Goal: Contribute content

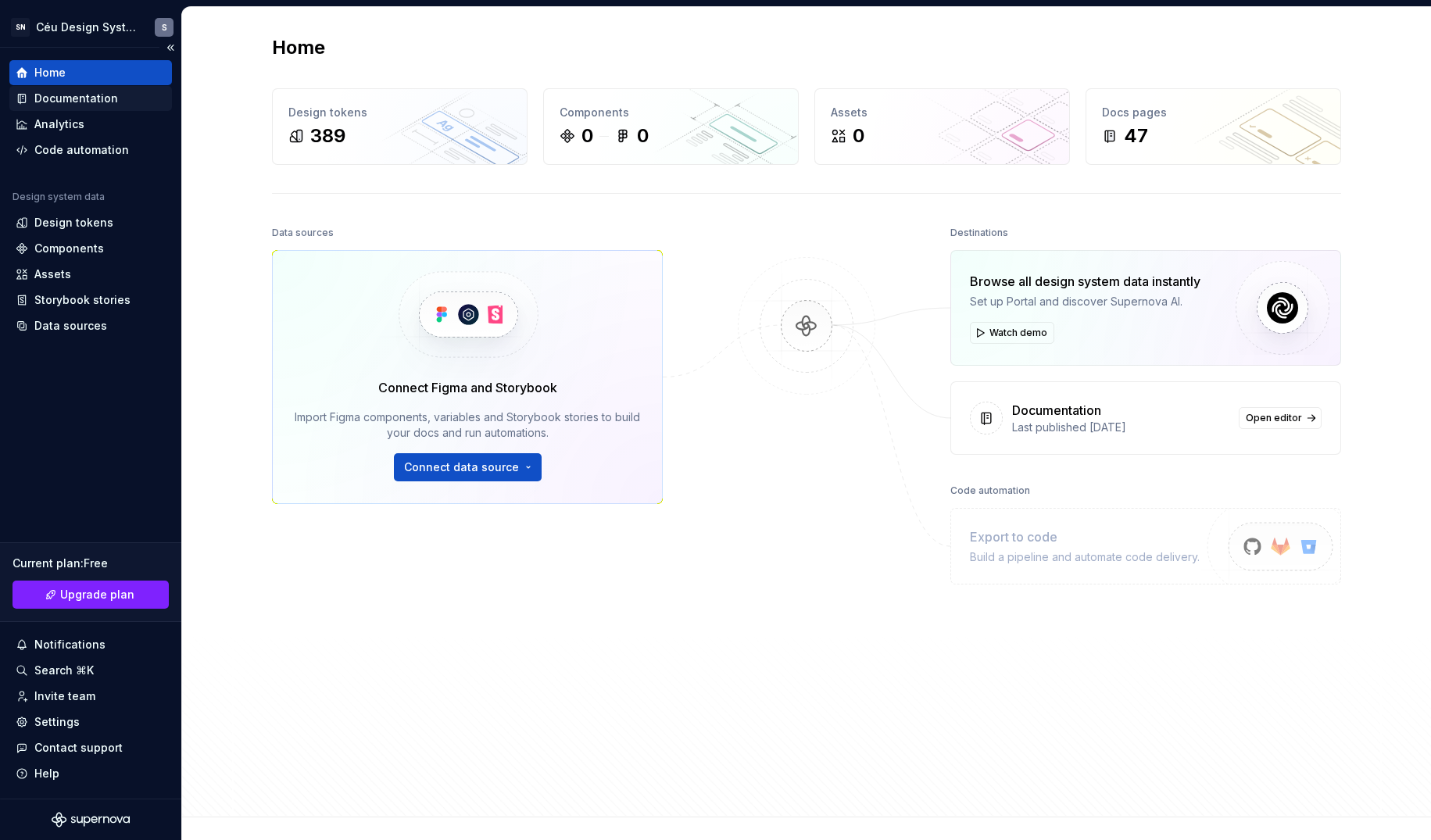
click at [41, 101] on div "Documentation" at bounding box center [76, 98] width 83 height 16
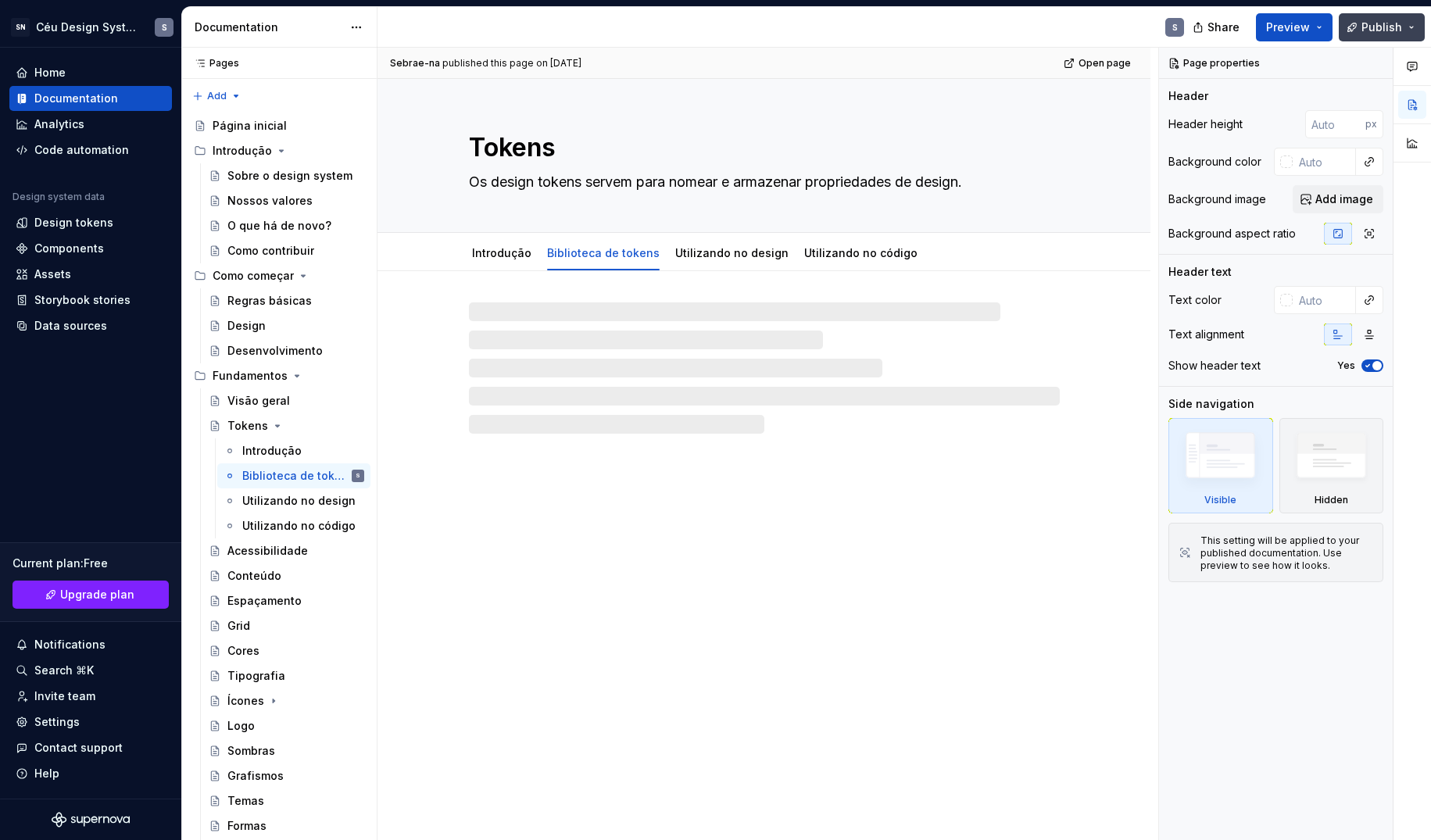
click at [1369, 26] on span "Publish" at bounding box center [1381, 27] width 40 height 16
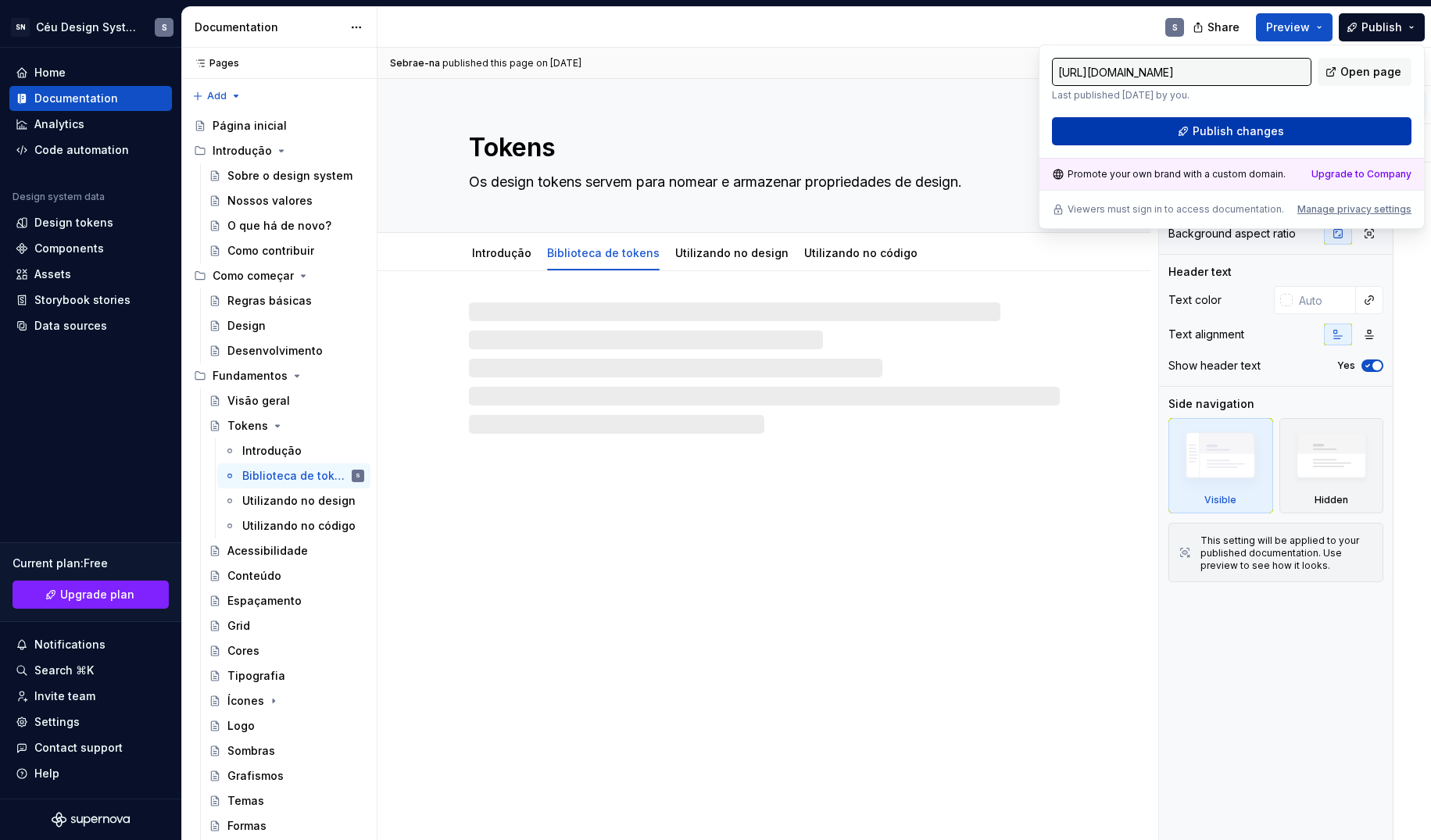
click at [1288, 125] on button "Publish changes" at bounding box center [1231, 131] width 359 height 28
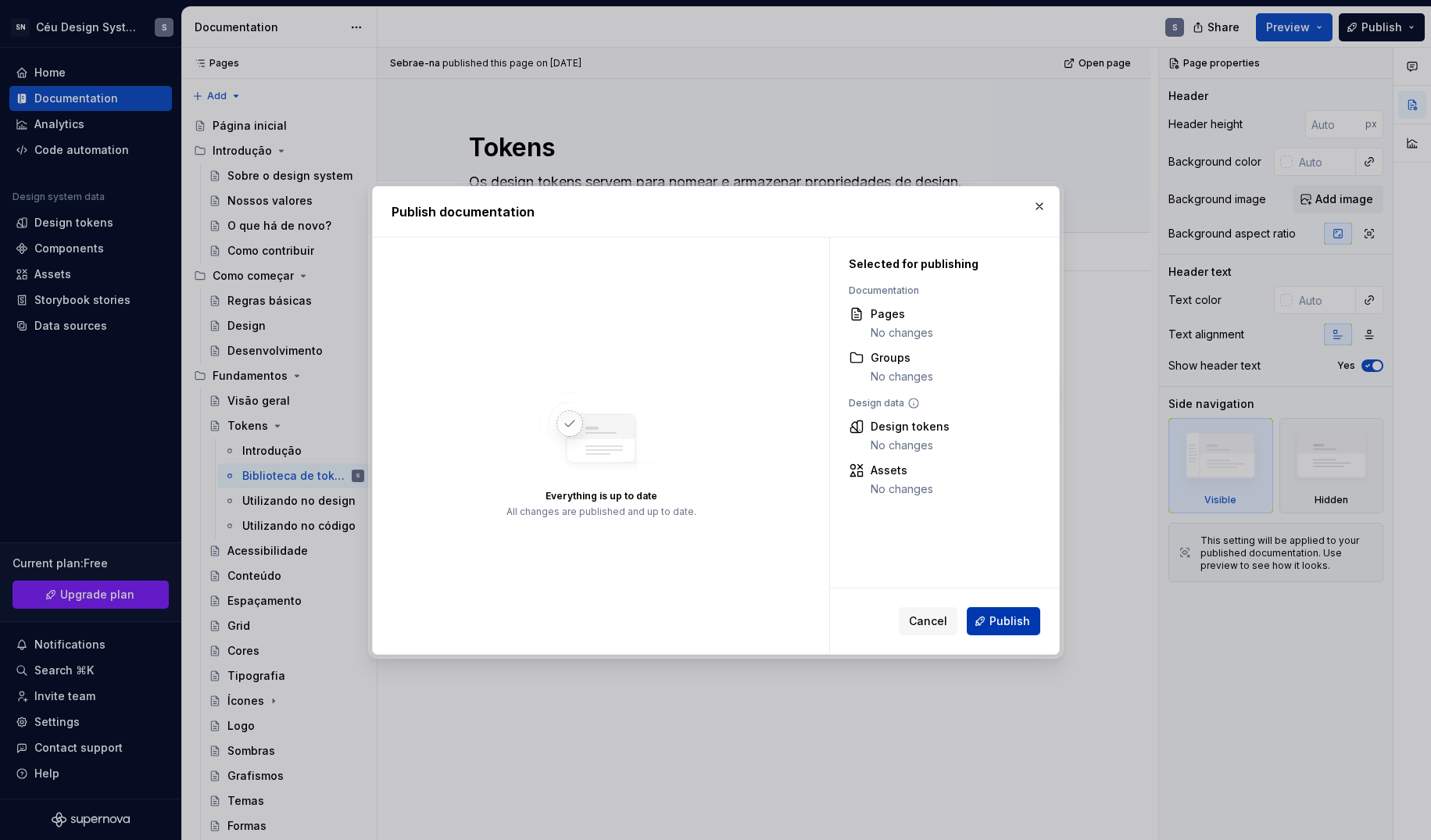
click at [1000, 621] on span "Publish" at bounding box center [1009, 621] width 40 height 16
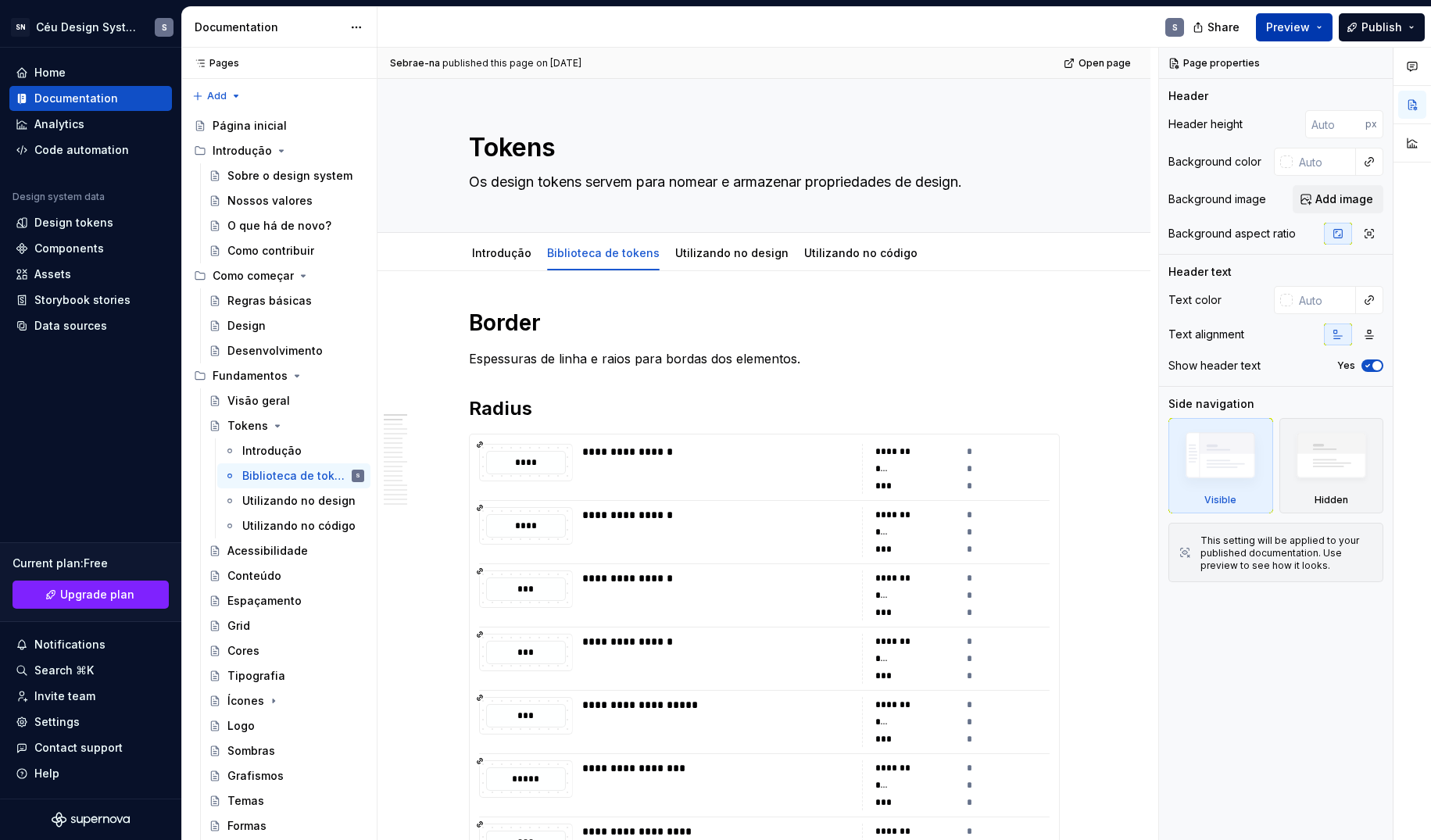
click at [1329, 24] on button "Preview" at bounding box center [1294, 27] width 77 height 28
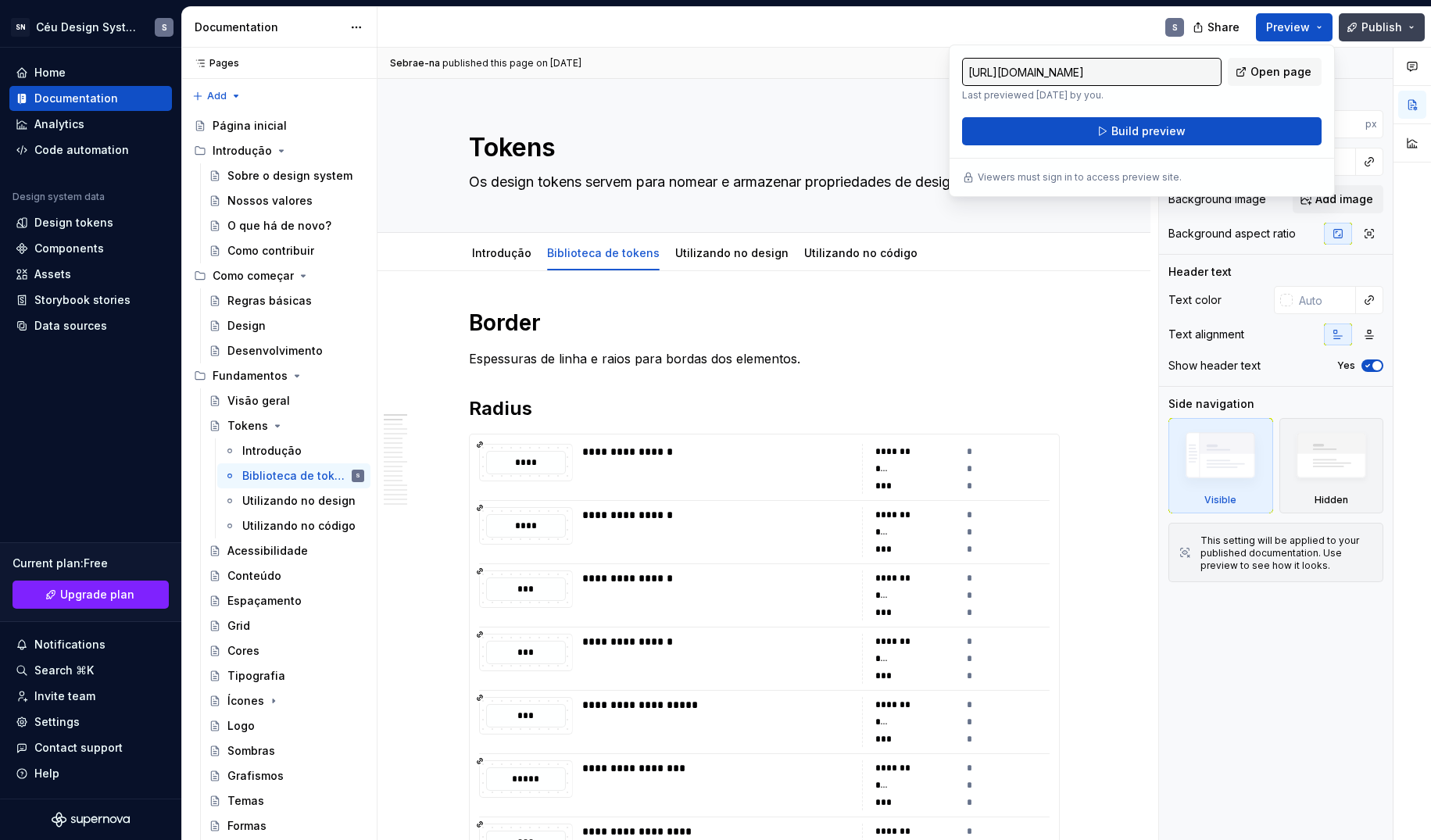
click at [1388, 24] on span "Publish" at bounding box center [1381, 27] width 40 height 16
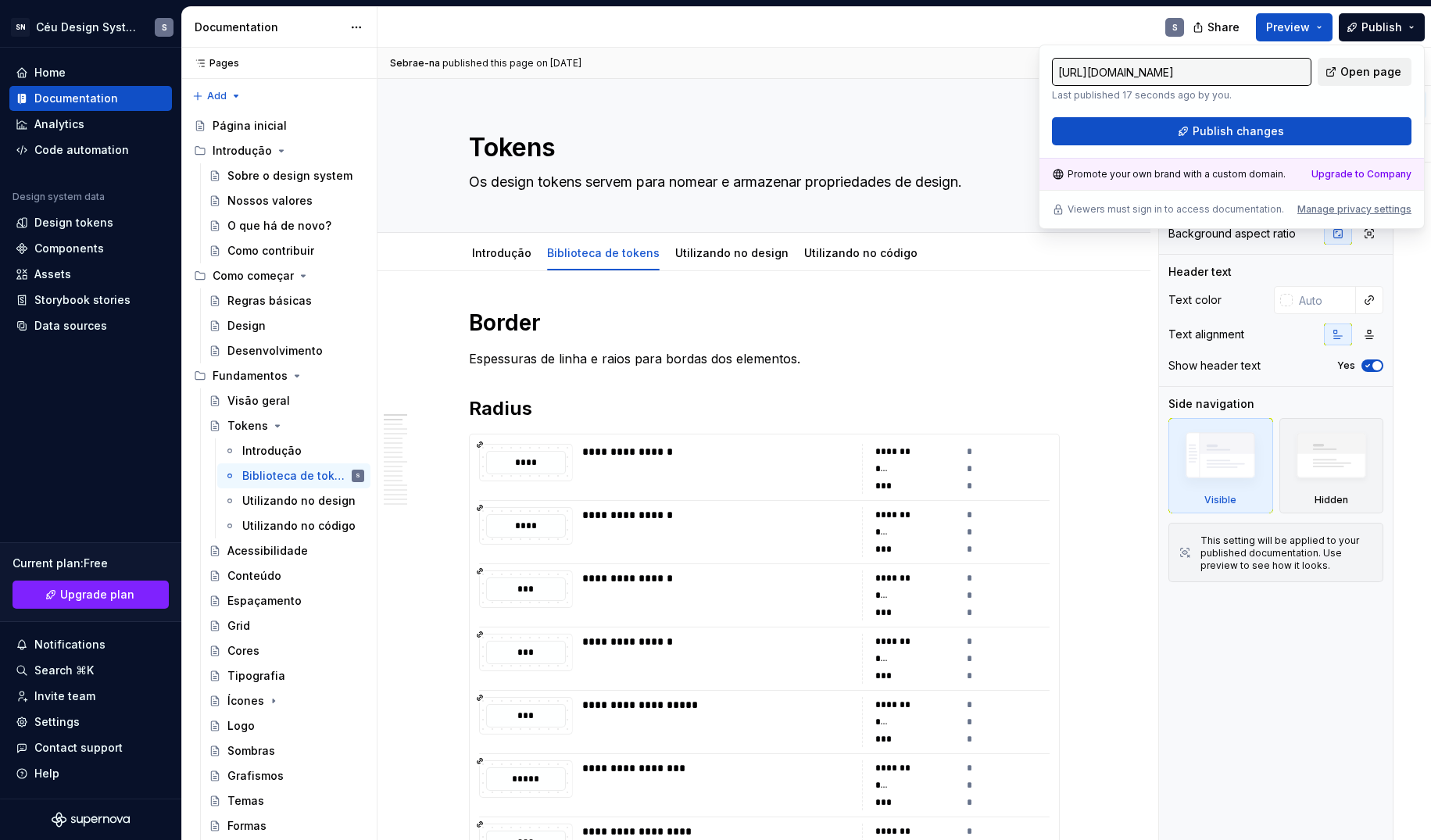
click at [1354, 65] on span "Open page" at bounding box center [1371, 71] width 61 height 16
type textarea "*"
